Goal: Transaction & Acquisition: Purchase product/service

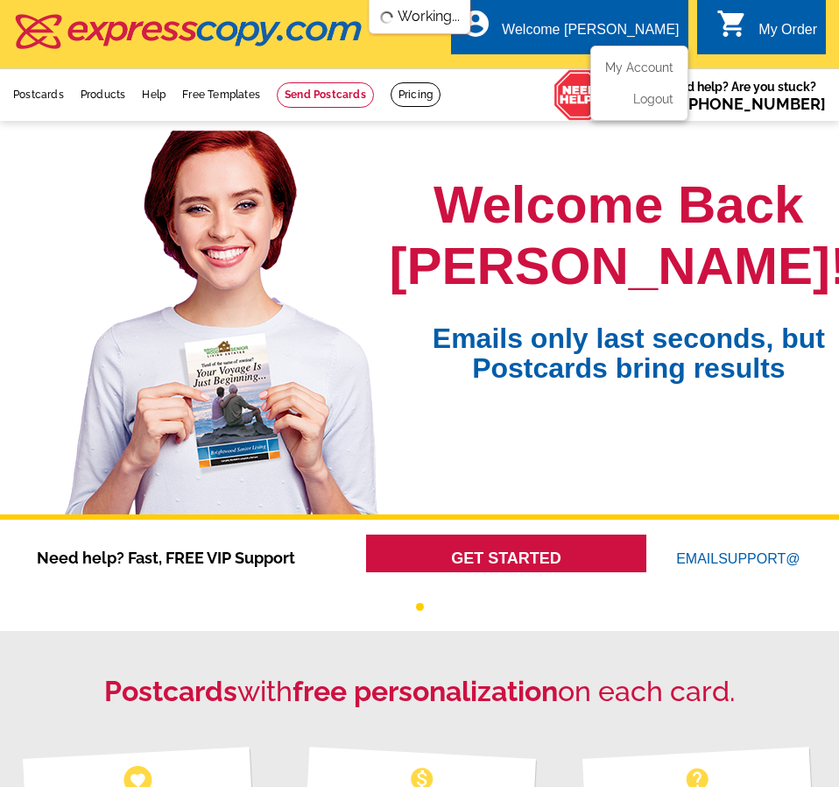
click at [598, 29] on div "Welcome [PERSON_NAME]" at bounding box center [590, 34] width 177 height 25
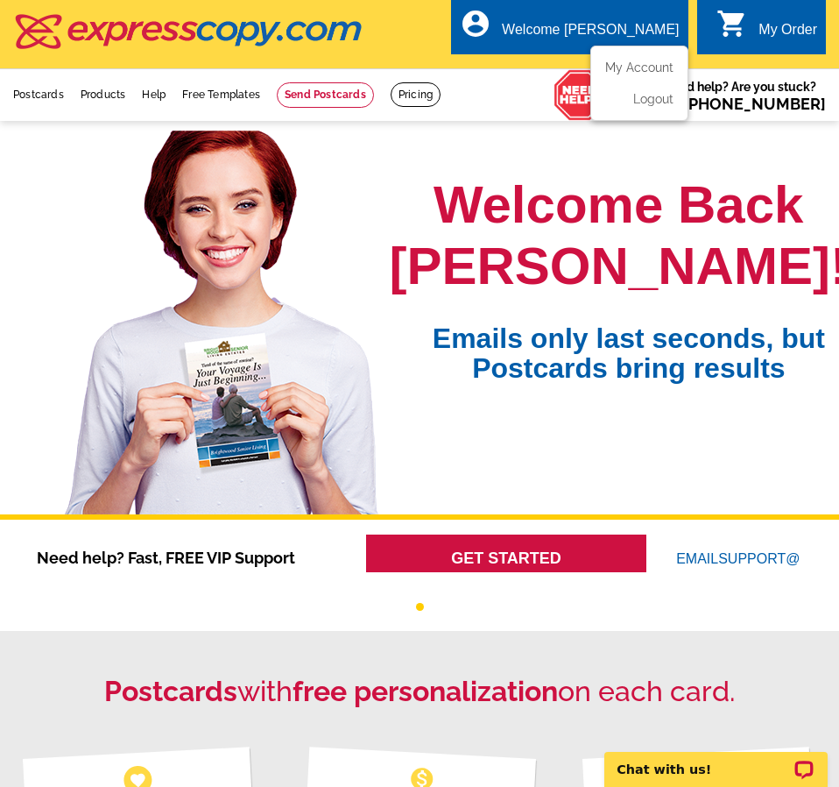
click at [625, 59] on ul "My Account Logout" at bounding box center [639, 83] width 98 height 75
click at [630, 67] on link "My Account" at bounding box center [635, 68] width 75 height 16
click at [39, 90] on link "Postcards" at bounding box center [38, 94] width 51 height 12
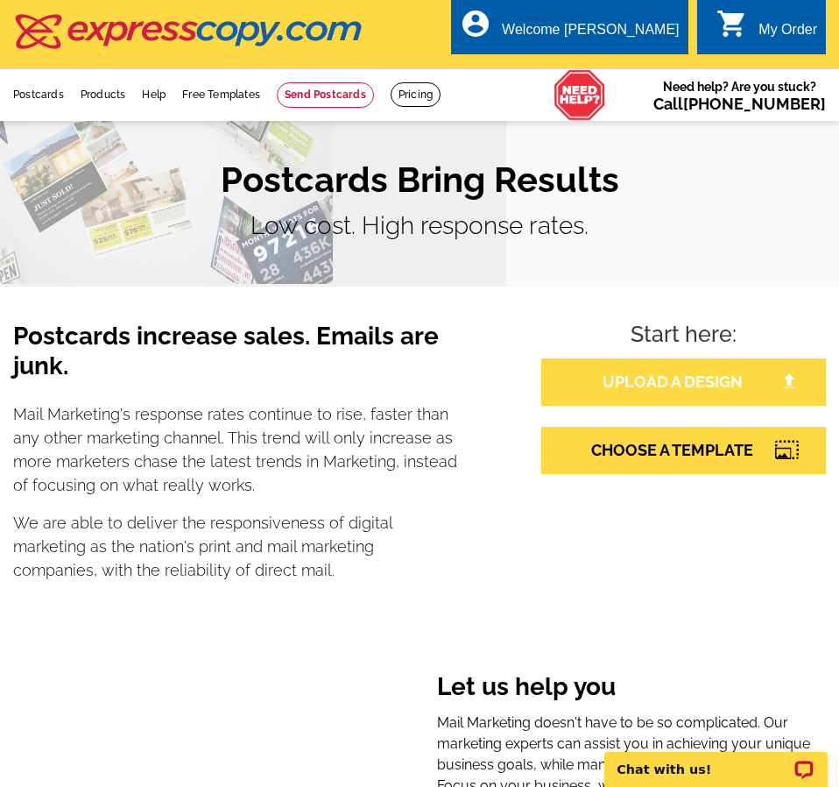
click at [666, 378] on link "UPLOAD A DESIGN" at bounding box center [683, 381] width 285 height 47
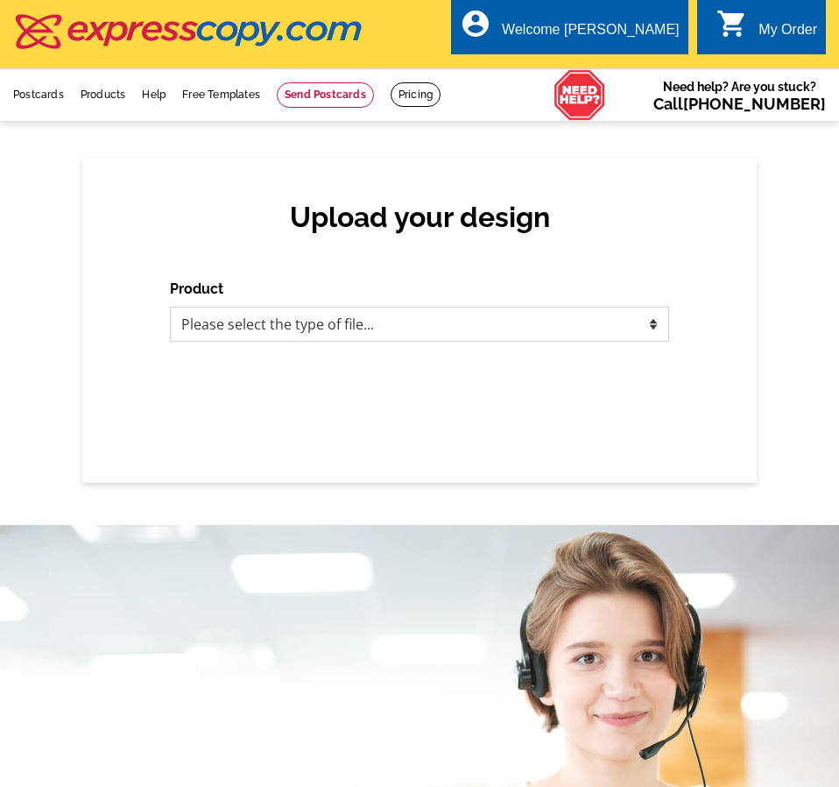
click at [470, 321] on select "Please select the type of file... Postcards Business Cards Letters and flyers G…" at bounding box center [419, 324] width 499 height 35
select select "1"
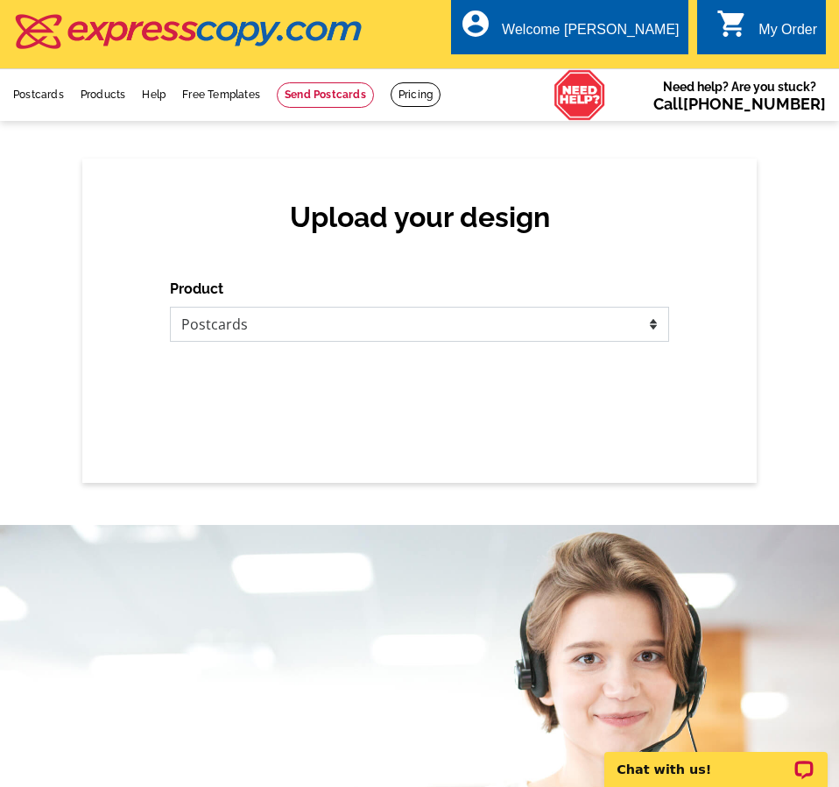
click at [170, 307] on select "Please select the type of file... Postcards Business Cards Letters and flyers G…" at bounding box center [419, 324] width 499 height 35
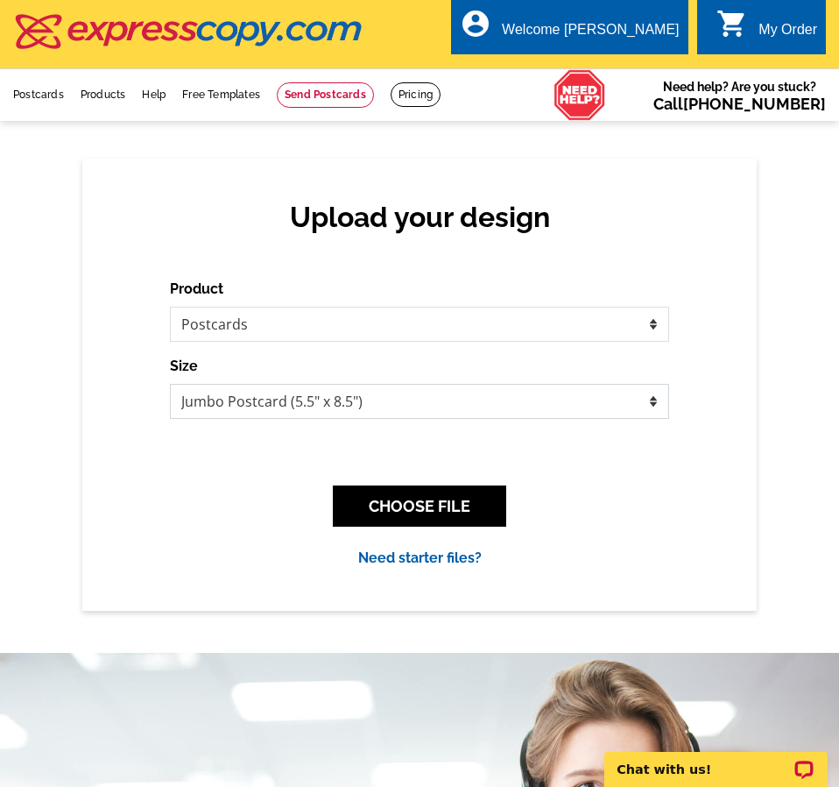
click at [261, 413] on select "Jumbo Postcard (5.5" x 8.5") Regular Postcard (4.25" x 5.6") Panoramic Postcard…" at bounding box center [419, 401] width 499 height 35
select select "1"
click at [170, 385] on select "Jumbo Postcard (5.5" x 8.5") Regular Postcard (4.25" x 5.6") Panoramic Postcard…" at bounding box center [419, 401] width 499 height 35
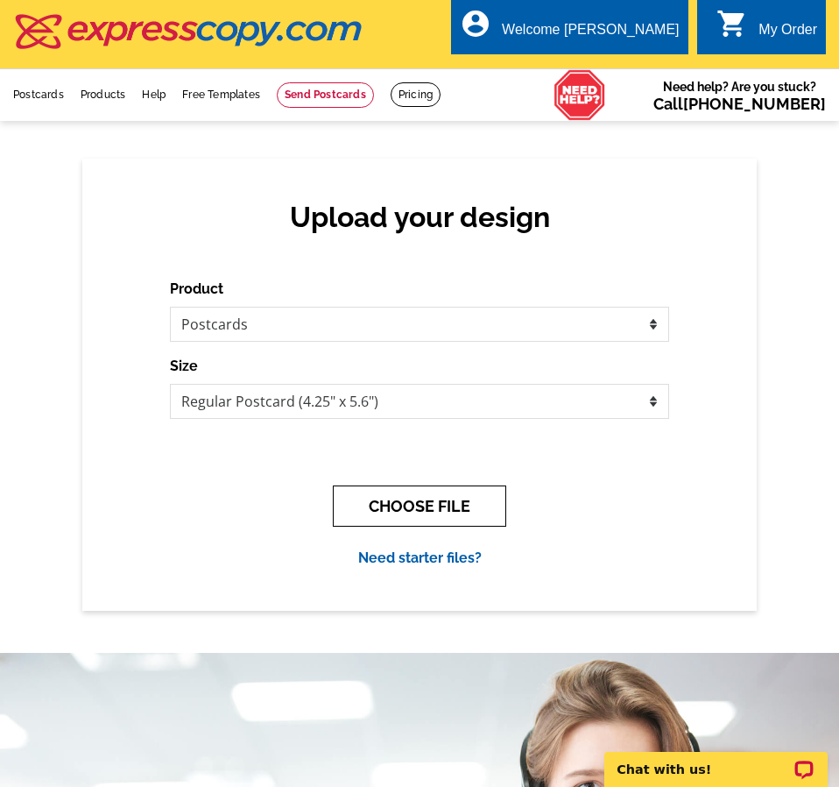
click at [456, 507] on button "CHOOSE FILE" at bounding box center [419, 505] width 173 height 41
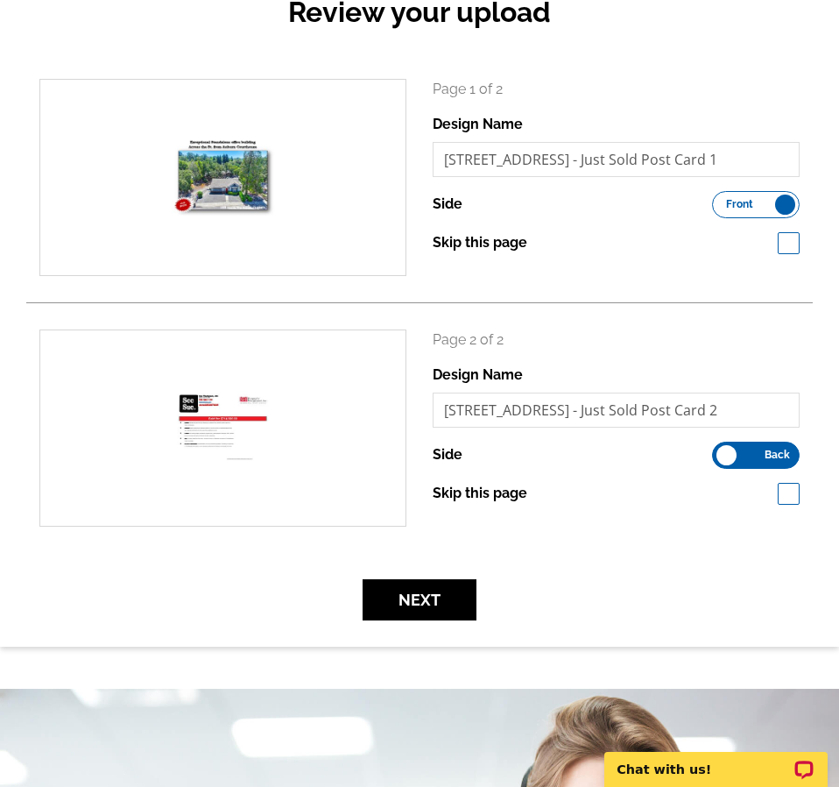
scroll to position [263, 0]
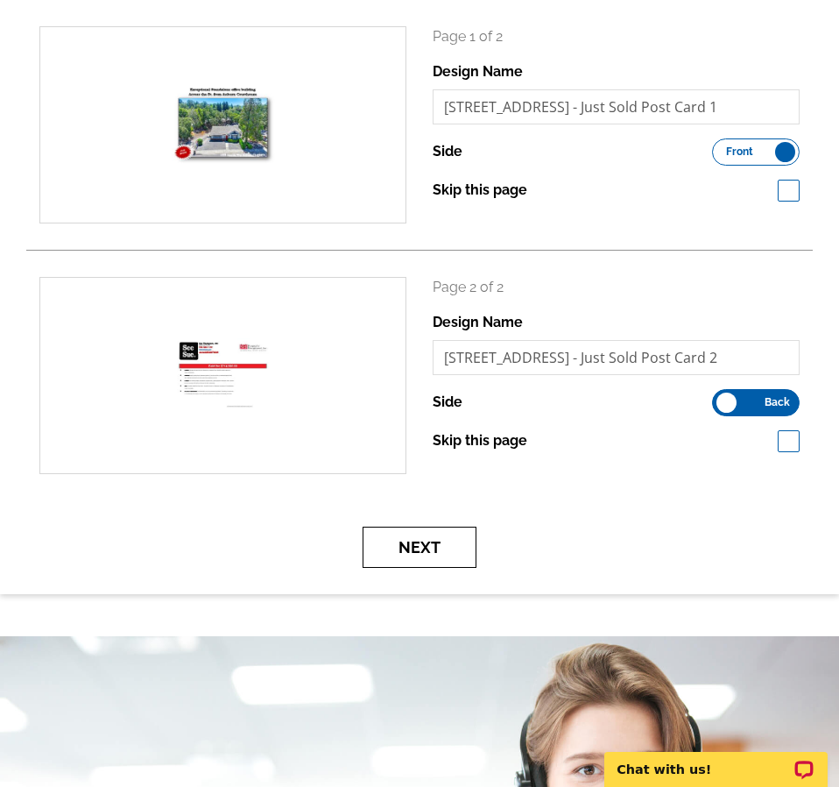
click at [440, 558] on button "Next" at bounding box center [420, 546] width 114 height 41
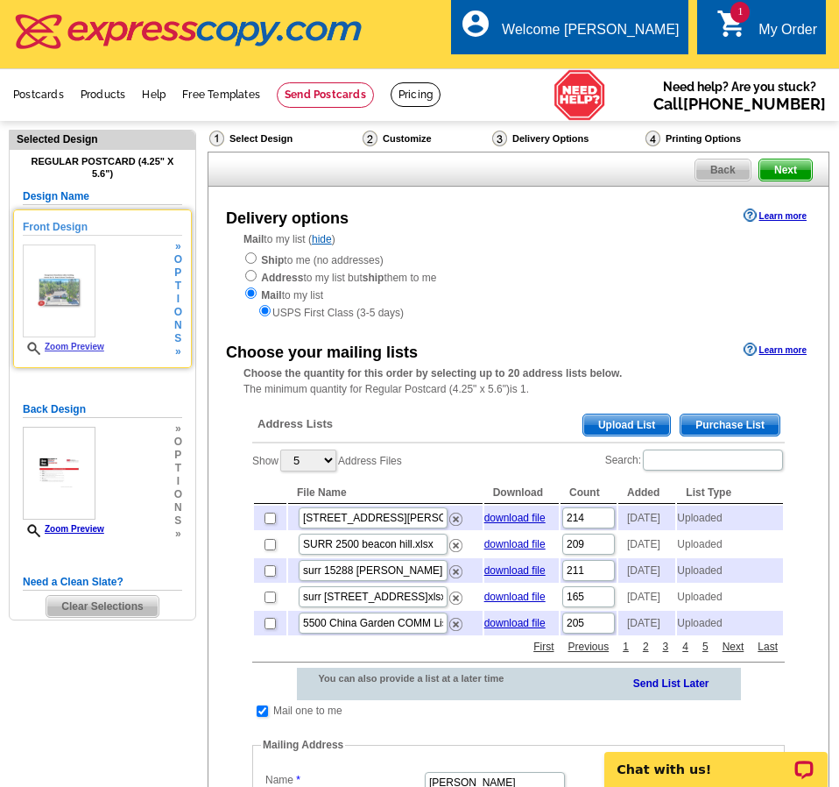
click at [61, 287] on img at bounding box center [59, 290] width 73 height 93
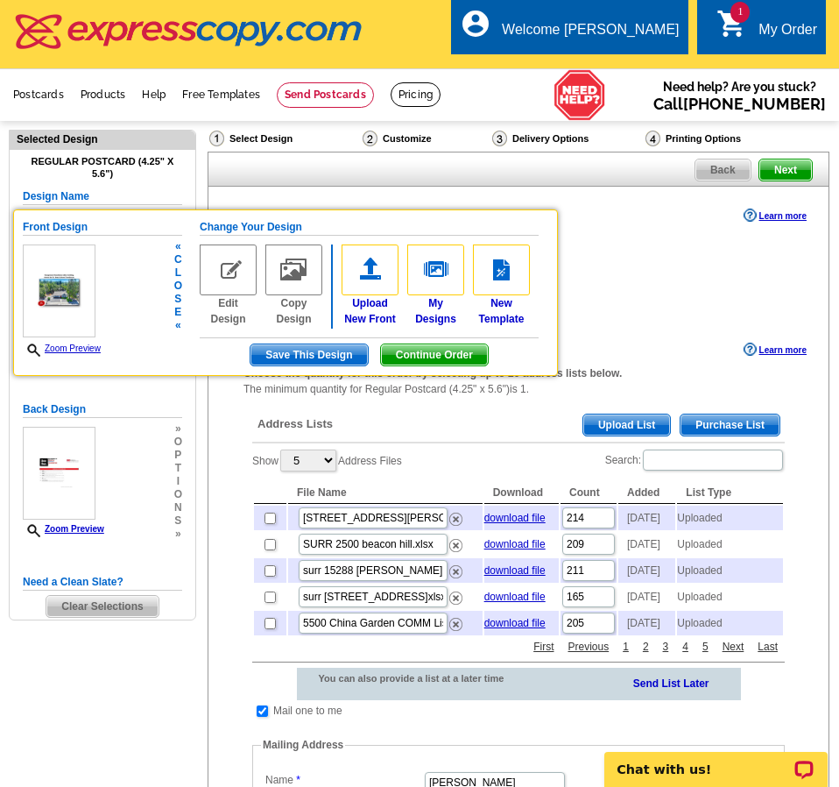
click at [54, 348] on link "Zoom Preview" at bounding box center [62, 348] width 78 height 10
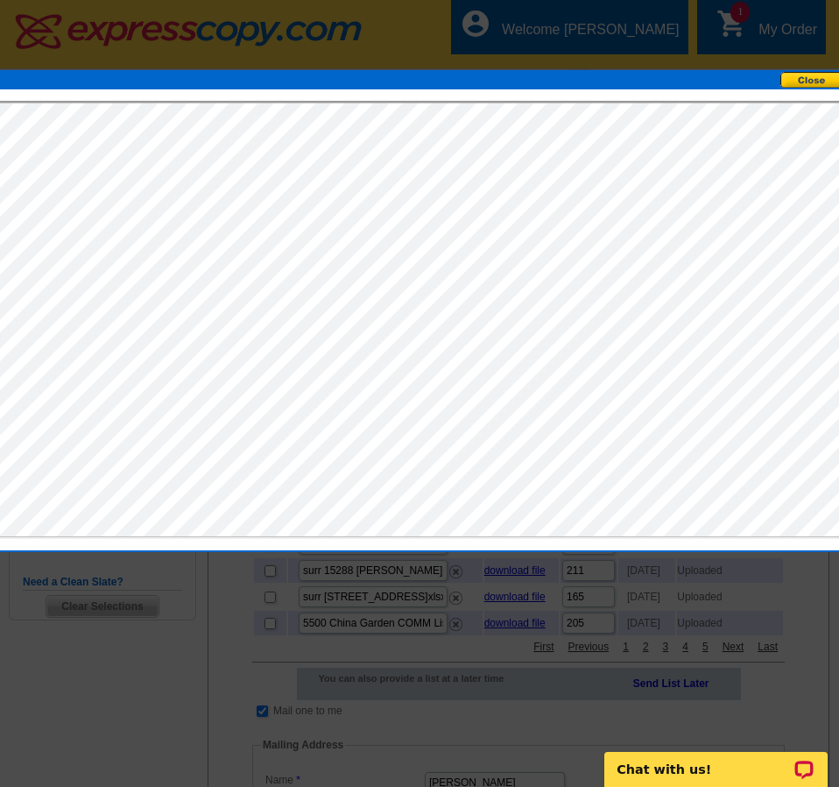
click at [821, 79] on button at bounding box center [819, 80] width 77 height 17
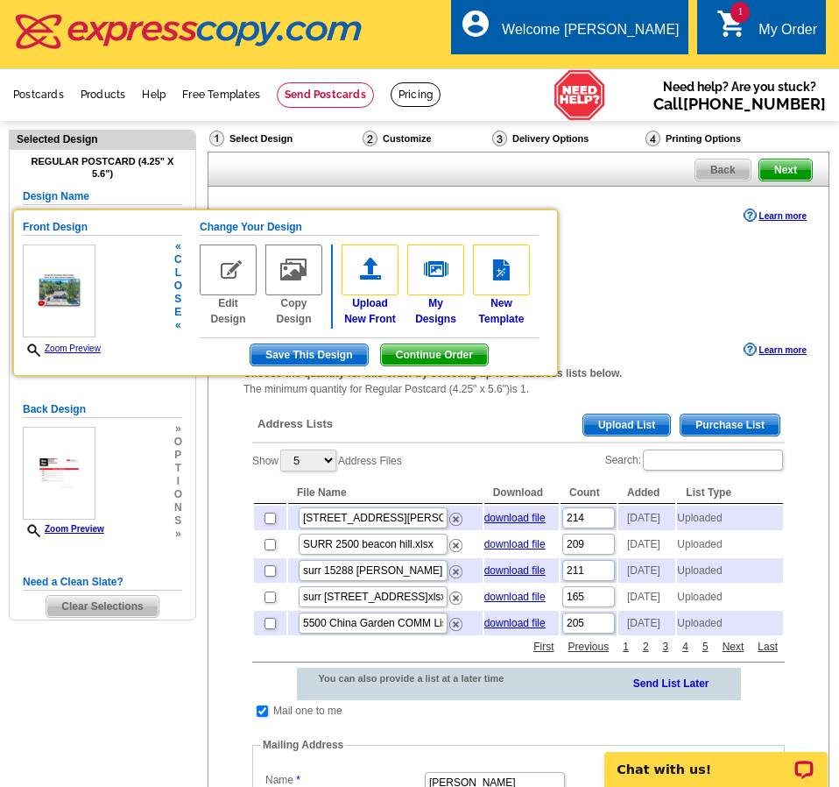
click at [477, 357] on span "Continue Order" at bounding box center [434, 354] width 107 height 21
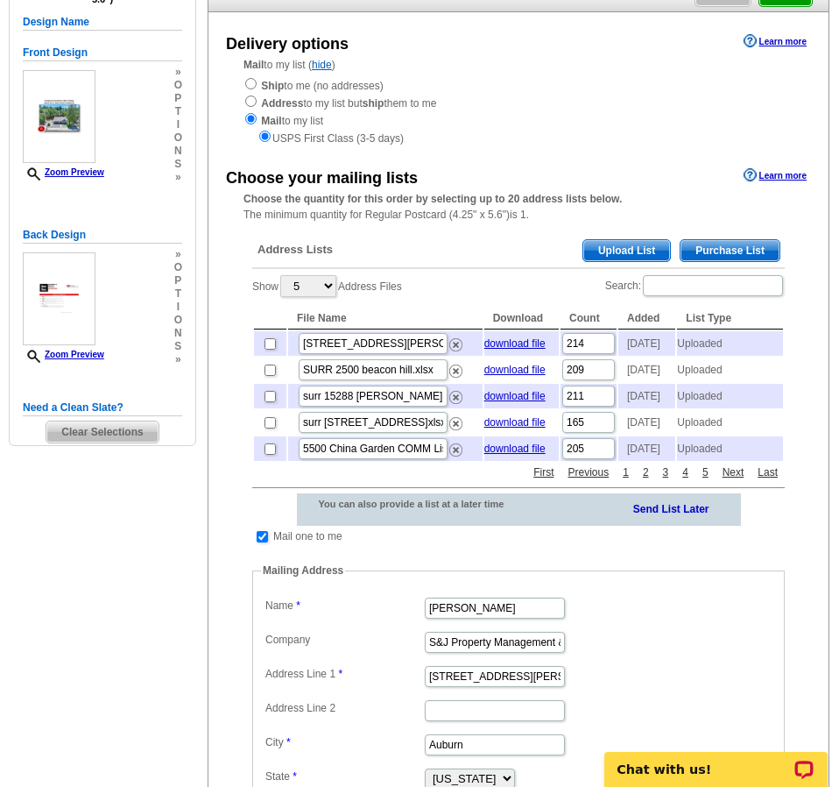
scroll to position [175, 0]
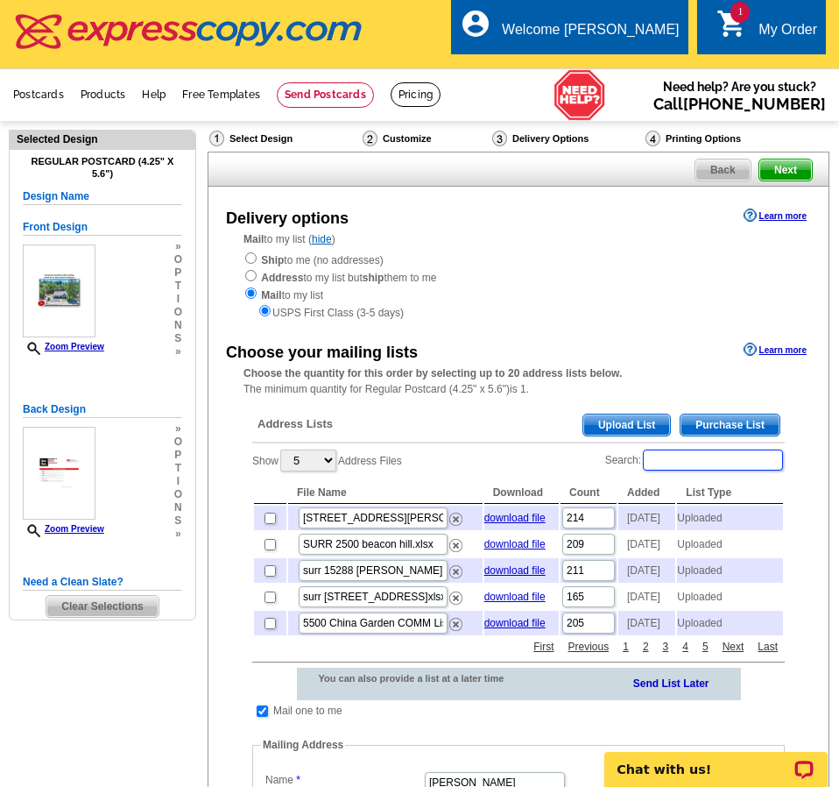
click at [721, 458] on input "Search:" at bounding box center [713, 459] width 140 height 21
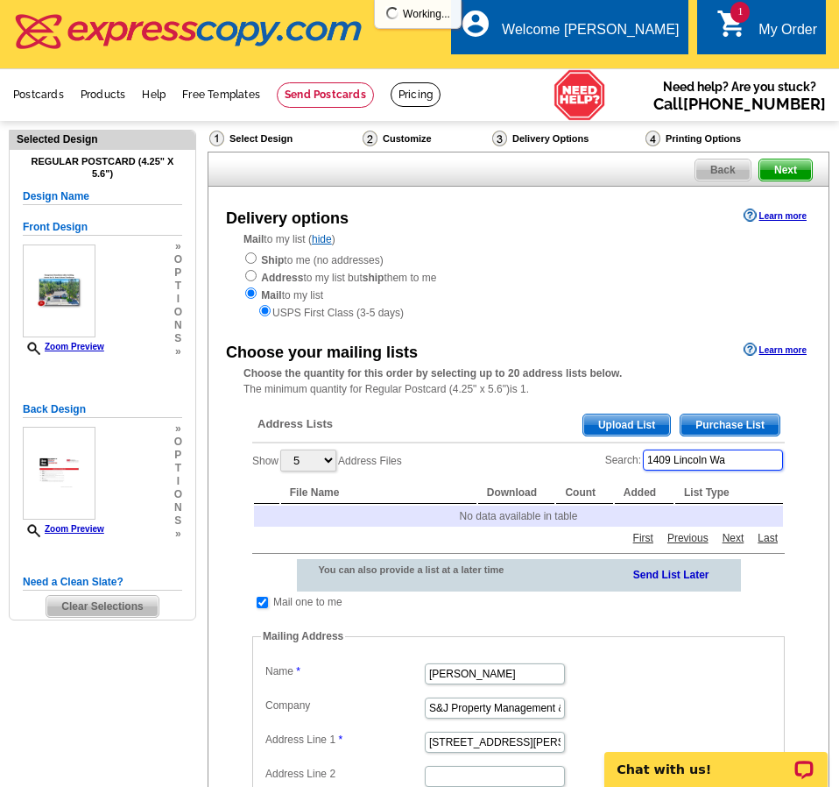
type input "1409 Lincoln Way"
drag, startPoint x: 749, startPoint y: 468, endPoint x: 637, endPoint y: 466, distance: 112.1
click at [638, 467] on label "Search: 1409 Lincoln Way" at bounding box center [695, 460] width 180 height 25
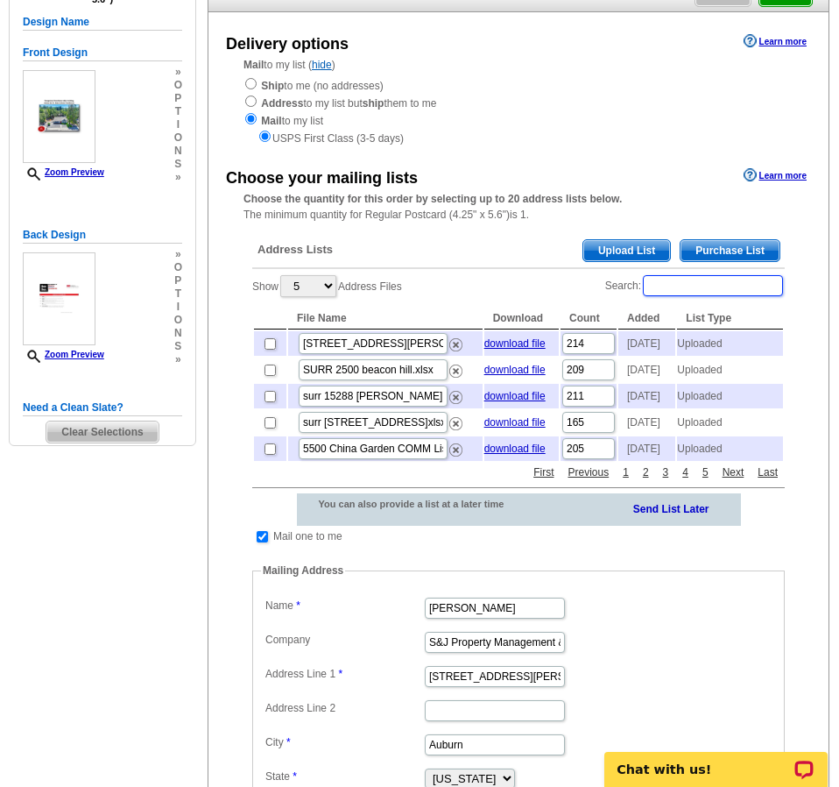
scroll to position [175, 0]
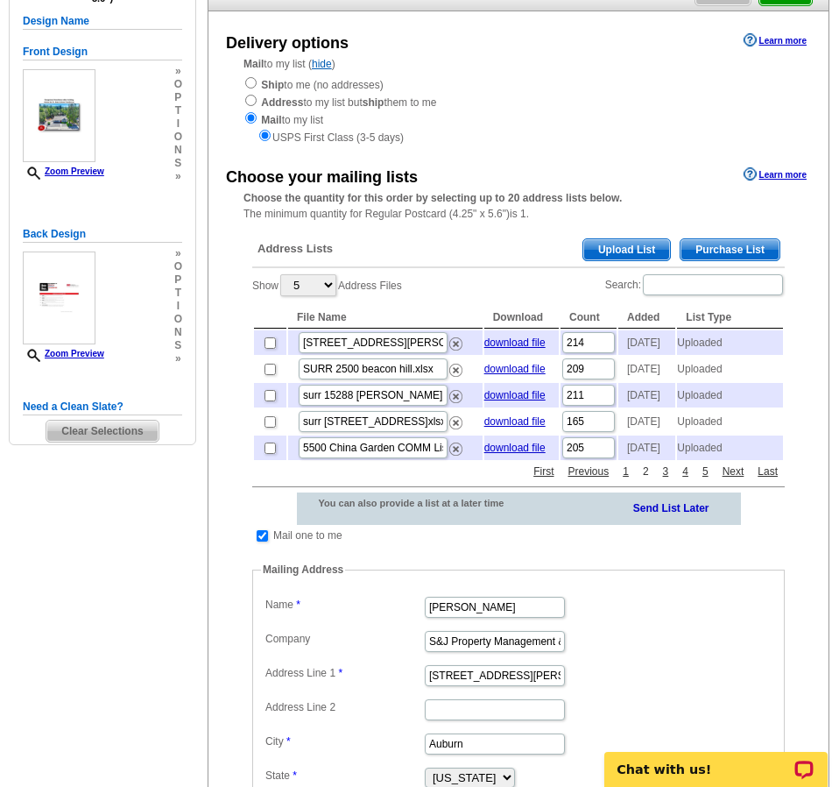
click at [646, 479] on link "2" at bounding box center [646, 471] width 15 height 16
click at [272, 401] on input "checkbox" at bounding box center [270, 395] width 11 height 11
checkbox input "true"
click at [626, 479] on link "1" at bounding box center [625, 471] width 15 height 16
click at [647, 479] on link "2" at bounding box center [646, 471] width 15 height 16
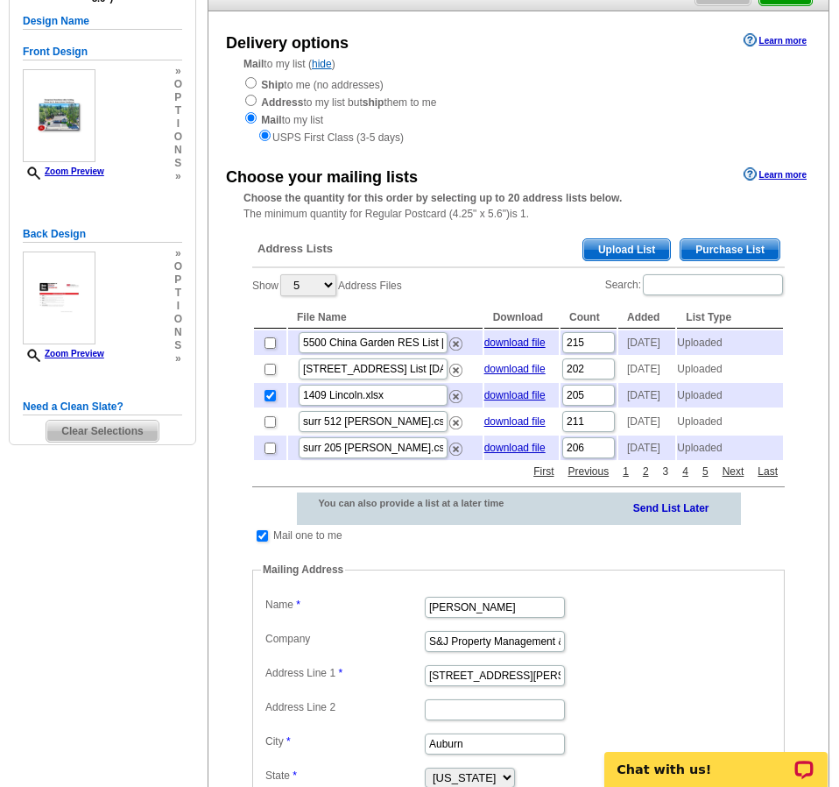
click at [666, 479] on link "3" at bounding box center [666, 471] width 15 height 16
click at [688, 479] on link "4" at bounding box center [685, 471] width 15 height 16
click at [707, 479] on link "6" at bounding box center [705, 471] width 15 height 16
click at [649, 479] on link "5" at bounding box center [646, 471] width 15 height 16
click at [625, 479] on link "3" at bounding box center [625, 471] width 15 height 16
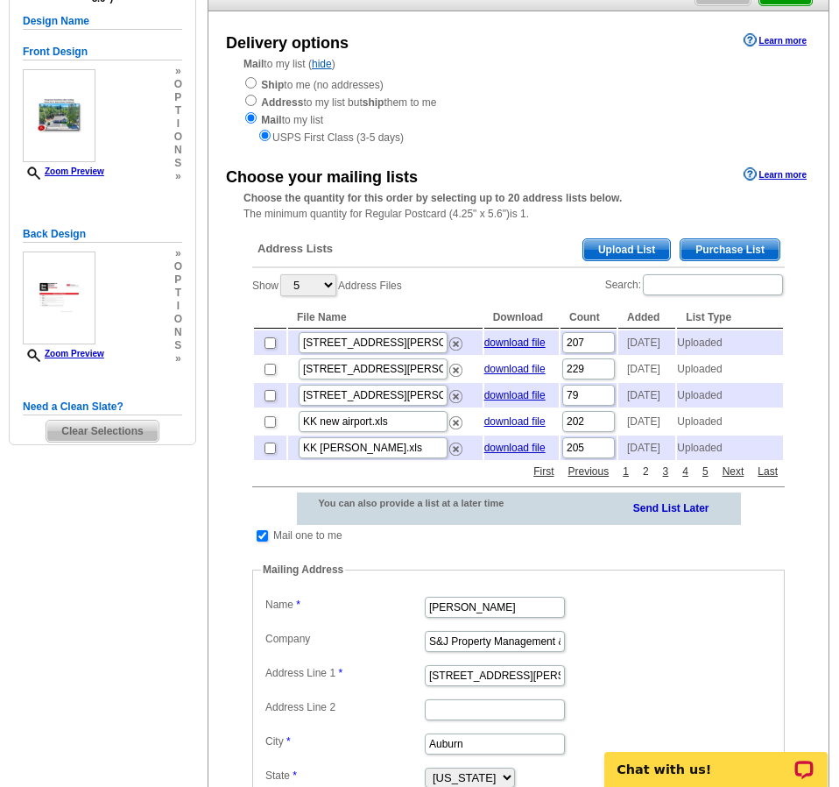
click at [648, 479] on link "2" at bounding box center [646, 471] width 15 height 16
click at [625, 479] on link "1" at bounding box center [625, 471] width 15 height 16
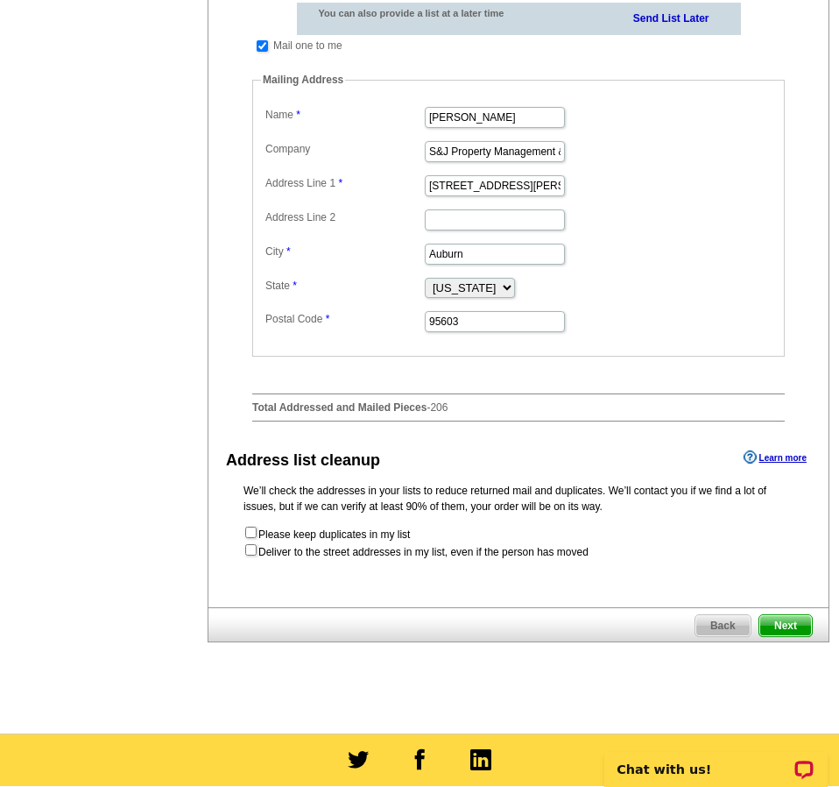
scroll to position [701, 0]
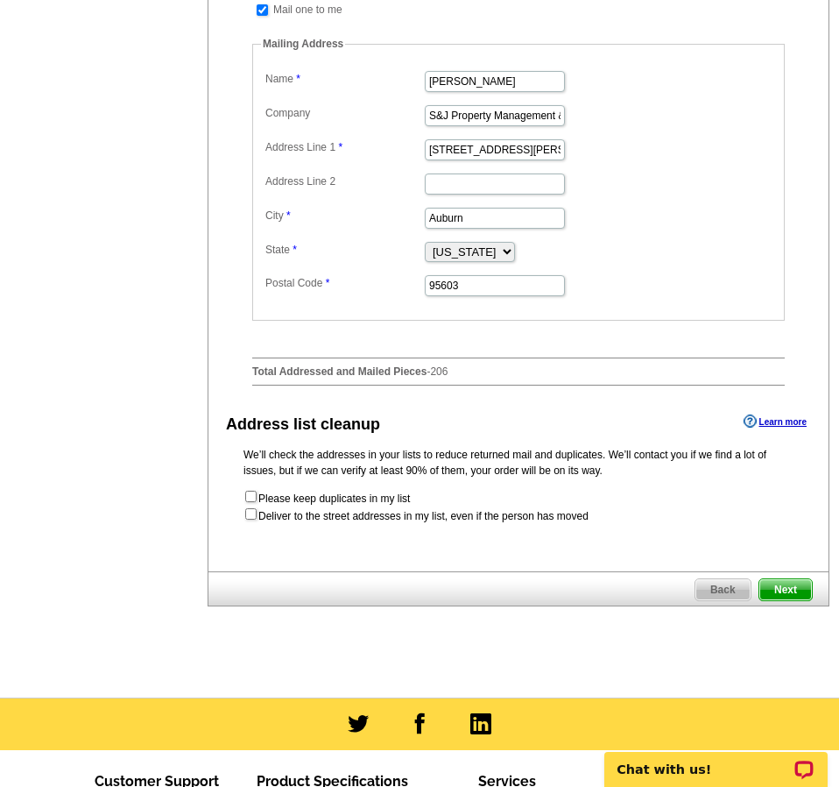
click at [784, 600] on span "Next" at bounding box center [786, 589] width 53 height 21
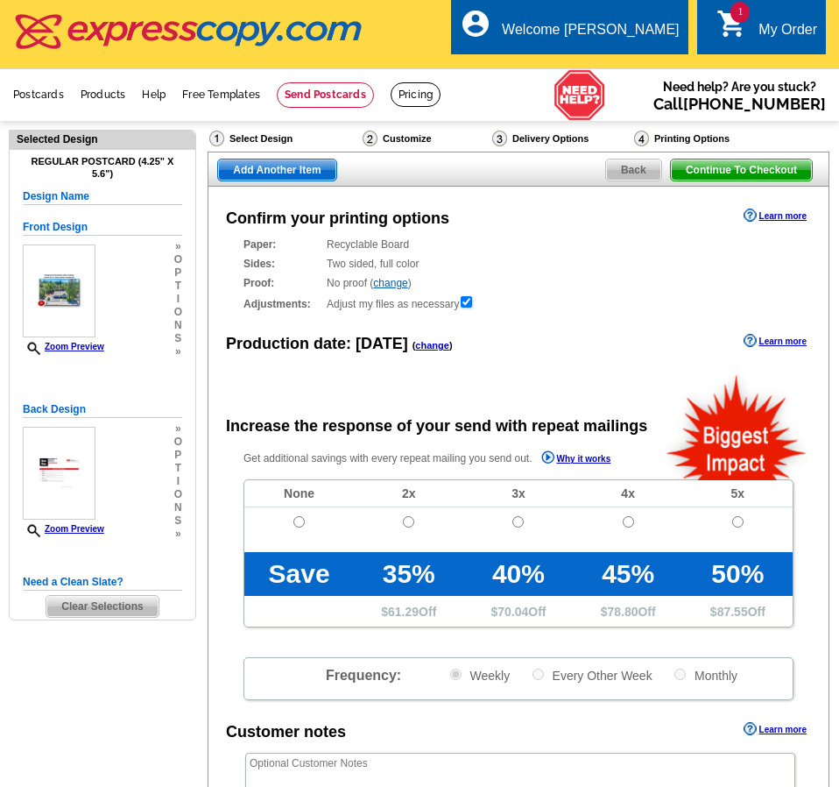
radio input "false"
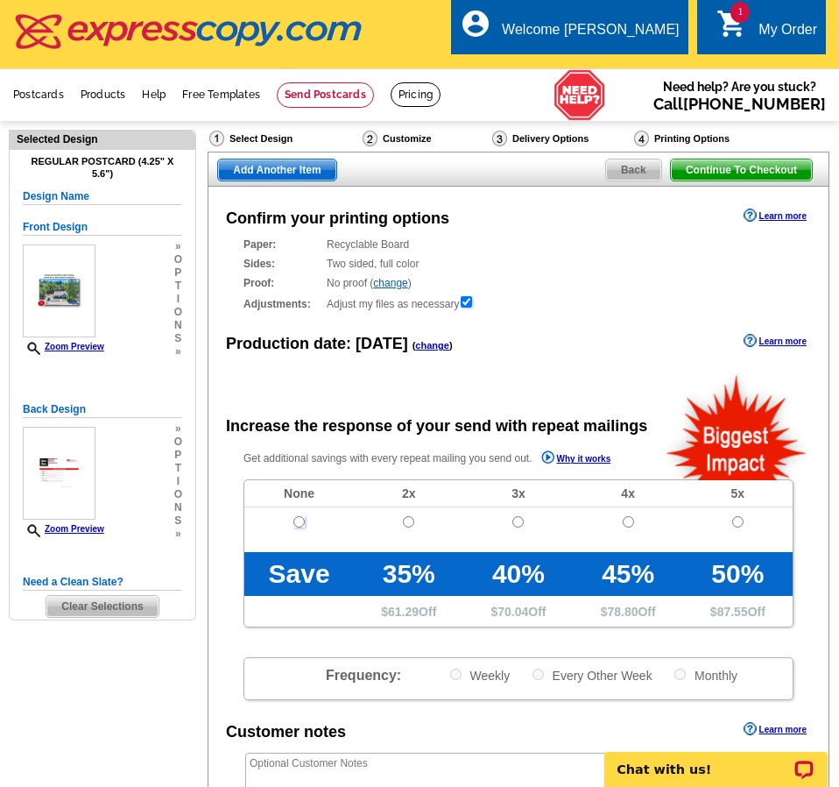
click at [298, 523] on input "radio" at bounding box center [298, 521] width 11 height 11
radio input "true"
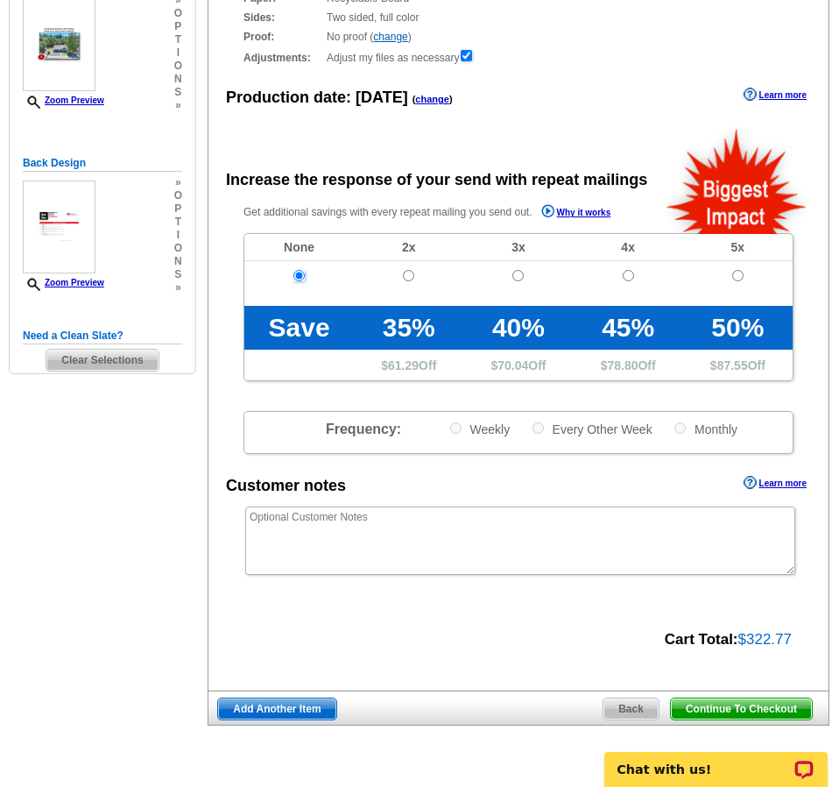
scroll to position [526, 0]
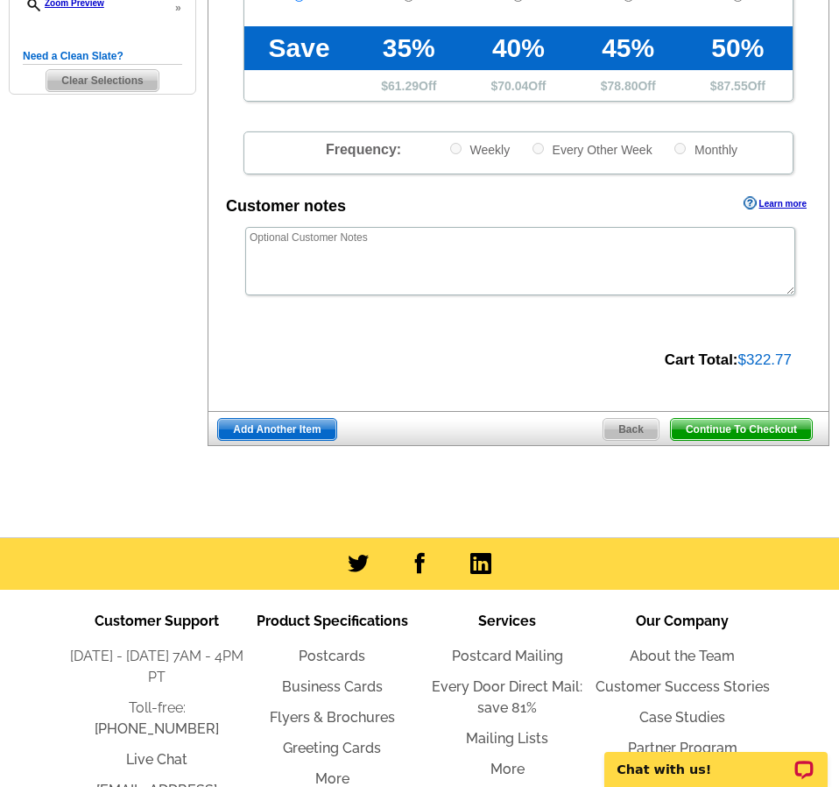
click at [731, 428] on span "Continue To Checkout" at bounding box center [741, 429] width 141 height 21
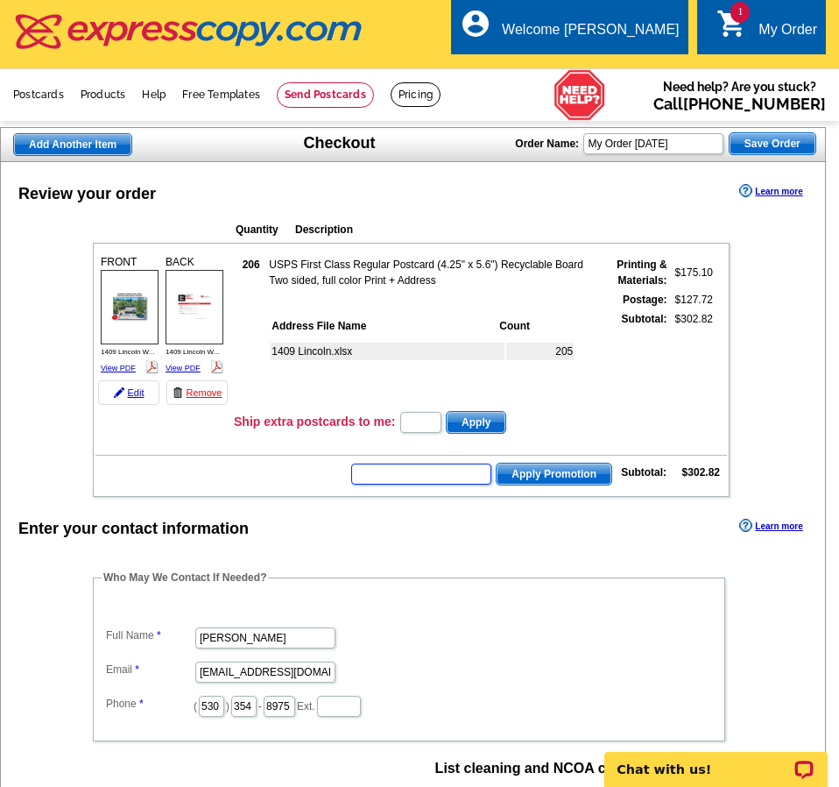
click at [470, 469] on input "text" at bounding box center [421, 473] width 140 height 21
type input "GROW0825"
click at [535, 474] on span "Apply Promotion" at bounding box center [554, 473] width 115 height 21
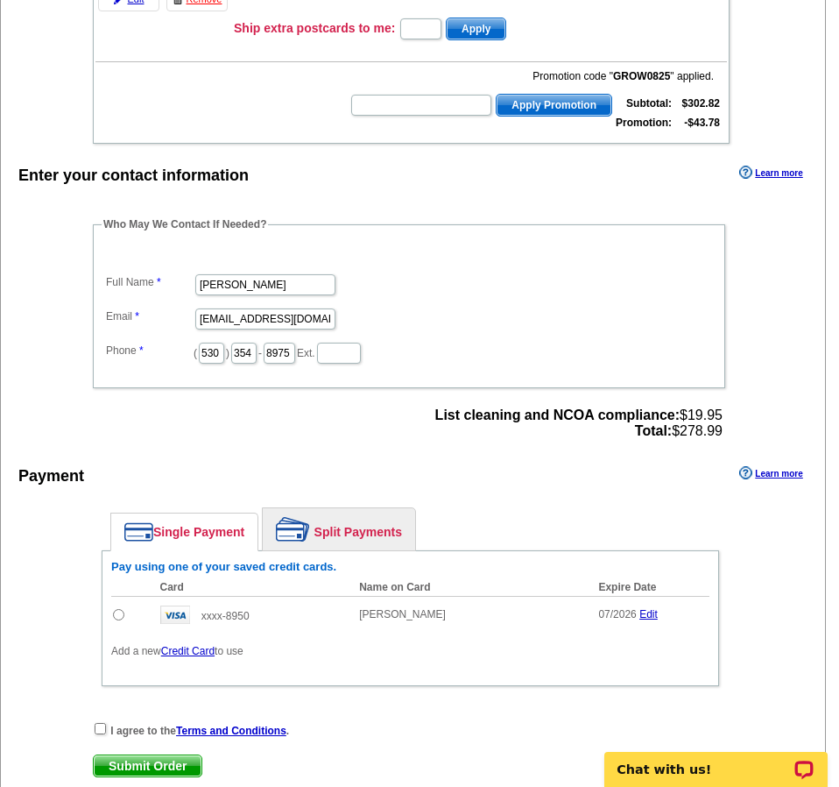
scroll to position [438, 0]
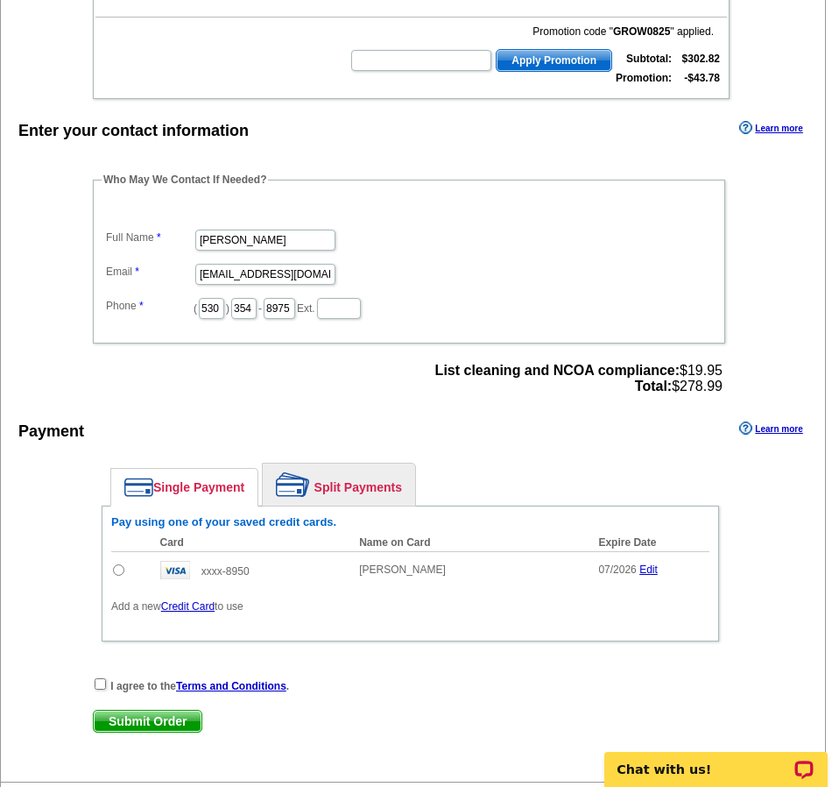
click at [117, 570] on input "radio" at bounding box center [118, 569] width 11 height 11
radio input "true"
click at [100, 681] on input "checkbox" at bounding box center [100, 683] width 11 height 11
checkbox input "true"
click at [139, 724] on span "Submit Order" at bounding box center [148, 720] width 108 height 21
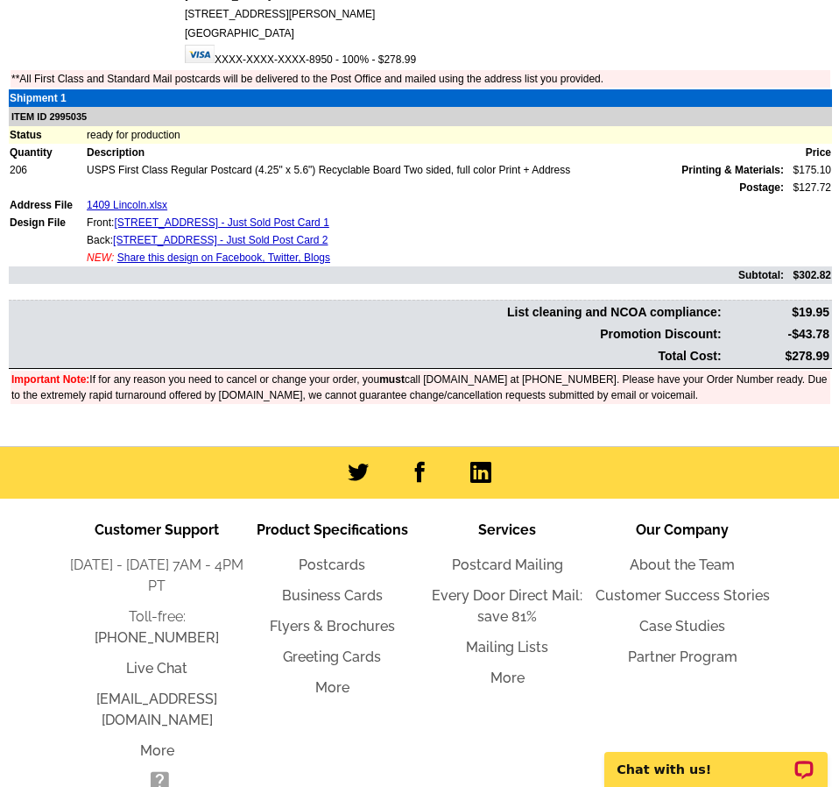
scroll to position [88, 0]
